Goal: Transaction & Acquisition: Obtain resource

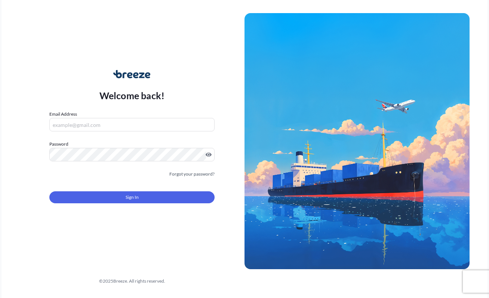
click at [126, 129] on input "Email Address" at bounding box center [131, 124] width 165 height 13
type input "[EMAIL_ADDRESS][DOMAIN_NAME]"
click at [405, 7] on div "Welcome back! Email Address [EMAIL_ADDRESS][DOMAIN_NAME] Password Must include:…" at bounding box center [244, 149] width 486 height 298
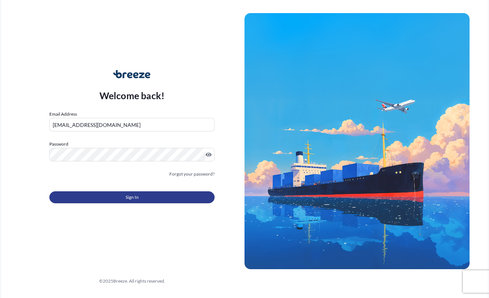
click at [133, 200] on span "Sign In" at bounding box center [132, 196] width 13 height 7
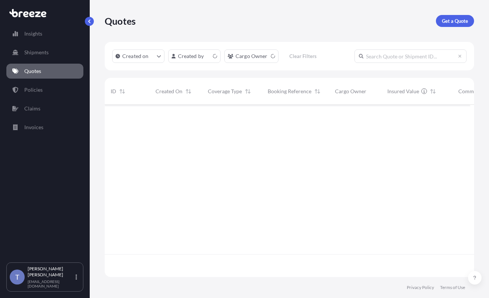
scroll to position [163, 360]
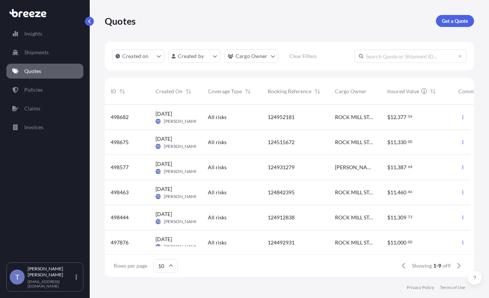
click at [386, 60] on input "text" at bounding box center [411, 55] width 112 height 13
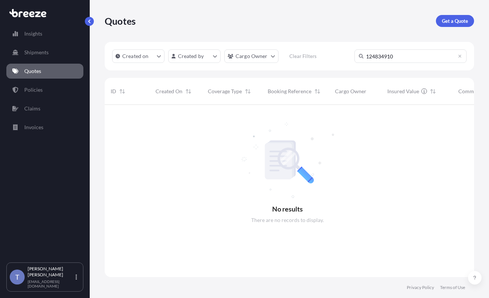
scroll to position [186, 360]
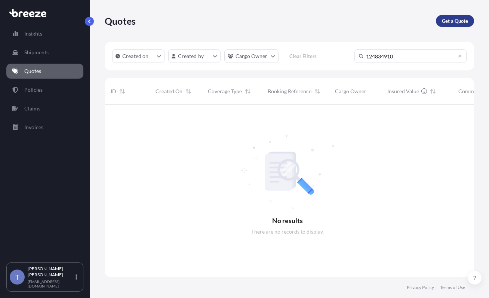
type input "124834910"
click at [459, 22] on p "Get a Quote" at bounding box center [455, 20] width 26 height 7
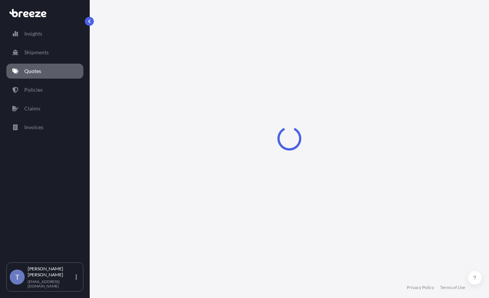
select select "Sea"
select select "1"
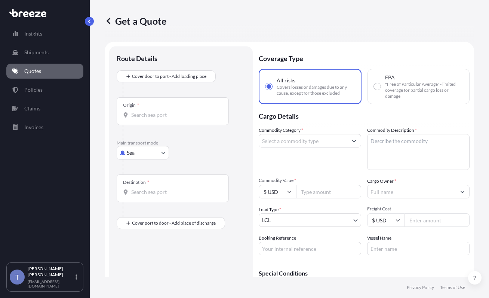
scroll to position [13, 0]
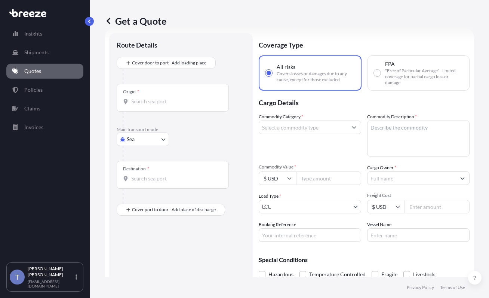
click at [153, 160] on body "Insights Shipments Quotes Policies Claims Invoices T [PERSON_NAME] [EMAIL_ADDRE…" at bounding box center [244, 177] width 489 height 354
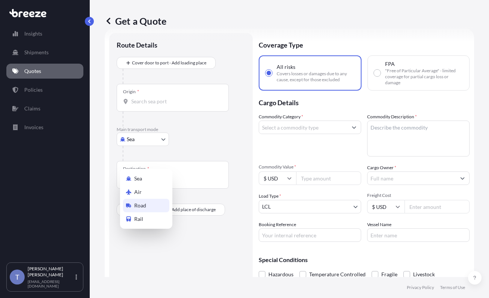
click at [157, 208] on div "Road" at bounding box center [146, 205] width 46 height 13
select select "Road"
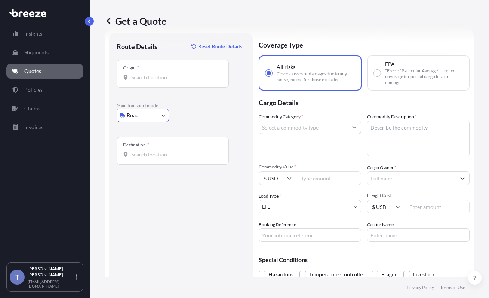
click at [169, 81] on input "Origin *" at bounding box center [175, 77] width 88 height 7
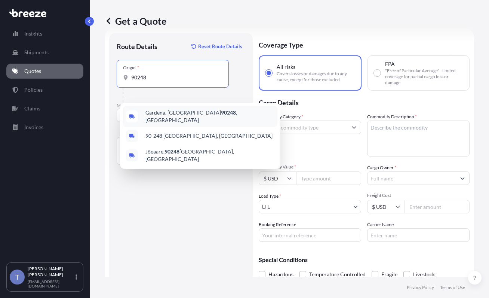
click at [171, 115] on span "[GEOGRAPHIC_DATA] , [GEOGRAPHIC_DATA]" at bounding box center [209, 116] width 129 height 15
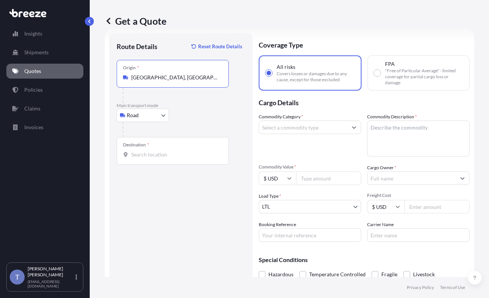
type input "[GEOGRAPHIC_DATA], [GEOGRAPHIC_DATA]"
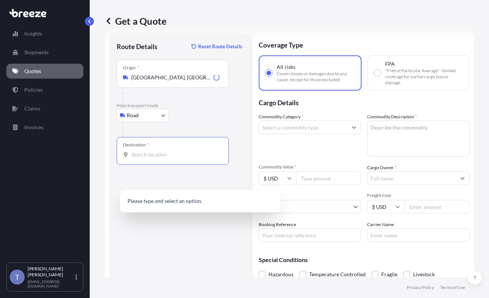
click at [157, 158] on input "Destination *" at bounding box center [175, 154] width 88 height 7
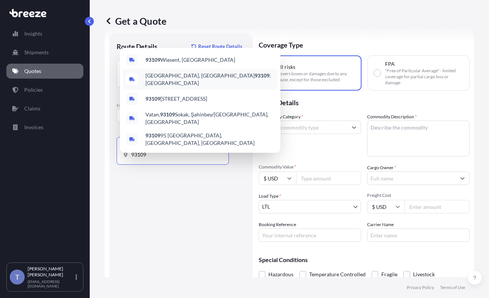
click at [186, 75] on span "[GEOGRAPHIC_DATA] , [GEOGRAPHIC_DATA]" at bounding box center [209, 79] width 129 height 15
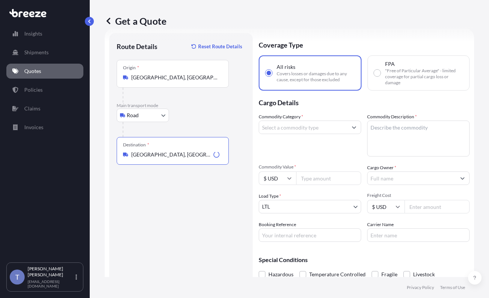
type input "[GEOGRAPHIC_DATA], [GEOGRAPHIC_DATA]"
click at [329, 185] on input "Commodity Value *" at bounding box center [328, 177] width 65 height 13
type input "10000"
click at [412, 205] on div "Commodity Category * Commodity Description * Commodity Value * $ USD 10000 Carg…" at bounding box center [364, 177] width 211 height 129
click at [407, 185] on input "Cargo Owner *" at bounding box center [412, 177] width 88 height 13
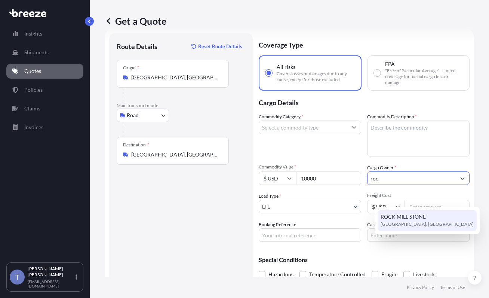
click at [405, 216] on span "ROCK MILL STONE" at bounding box center [403, 216] width 45 height 7
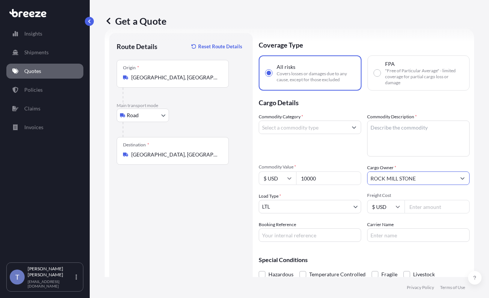
type input "ROCK MILL STONE"
click at [328, 242] on input "Booking Reference" at bounding box center [310, 234] width 102 height 13
type input "124834910"
click at [389, 242] on input "Carrier Name" at bounding box center [418, 234] width 102 height 13
type input "XPO LOGISTICS"
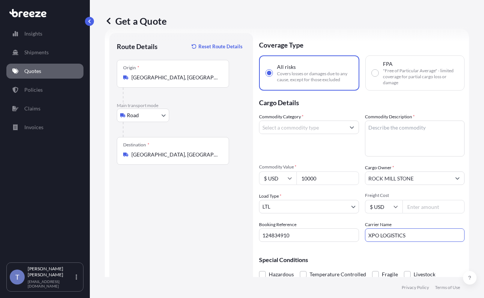
click at [296, 134] on input "Commodity Category *" at bounding box center [302, 126] width 86 height 13
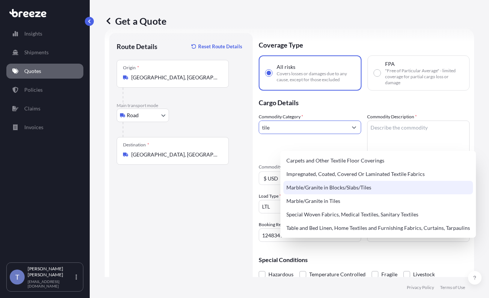
click at [315, 187] on div "Marble/Granite in Blocks/Slabs/Tiles" at bounding box center [378, 187] width 190 height 13
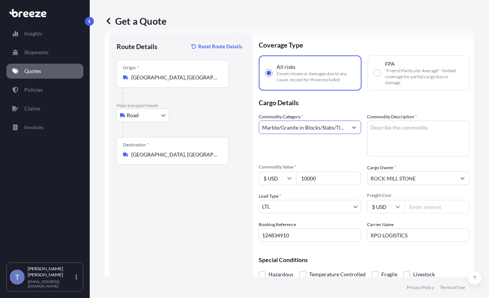
type input "Marble/Granite in Blocks/Slabs/Tiles"
click at [402, 148] on textarea "Commodity Description *" at bounding box center [418, 138] width 102 height 36
paste textarea "limestone tiles"
click at [381, 152] on textarea "limestone tiles" at bounding box center [418, 138] width 102 height 36
type textarea "limestone tiles"
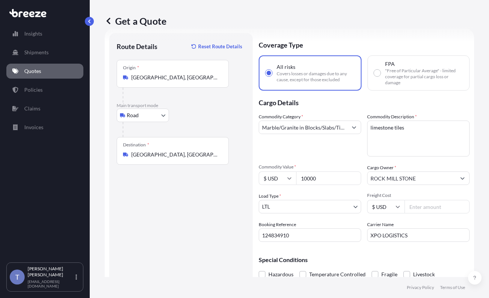
click at [334, 156] on div "Commodity Category * Marble/Granite in Blocks/Slabs/Tiles" at bounding box center [310, 134] width 102 height 43
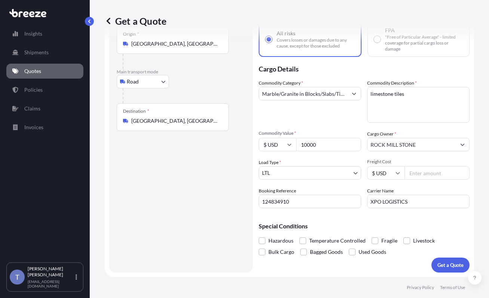
scroll to position [80, 0]
click at [432, 166] on input "Freight Cost" at bounding box center [437, 172] width 65 height 13
paste input "425.13"
type input "425.13"
click at [429, 177] on div "Commodity Category * Marble/Granite in Blocks/Slabs/Tiles Commodity Description…" at bounding box center [364, 143] width 211 height 129
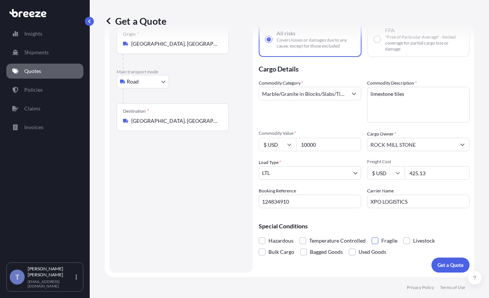
click at [378, 237] on span at bounding box center [375, 240] width 7 height 7
click at [372, 235] on input "Fragile" at bounding box center [372, 235] width 0 height 0
click at [436, 40] on div "Get a Quote" at bounding box center [290, 21] width 370 height 42
click at [442, 262] on p "Get a Quote" at bounding box center [451, 264] width 26 height 7
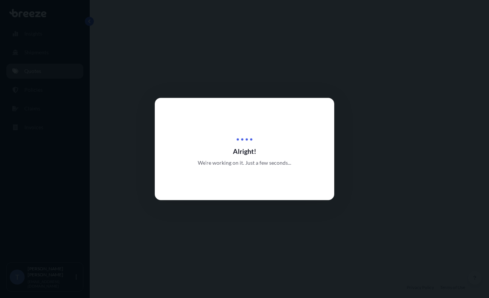
select select "Road"
select select "1"
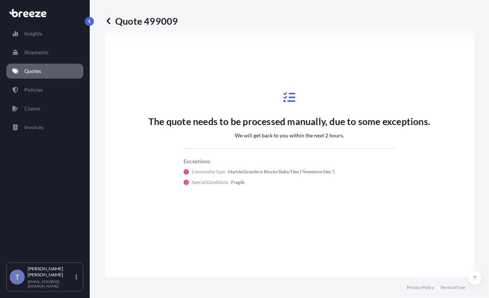
scroll to position [395, 0]
